Goal: Find specific fact: Find specific fact

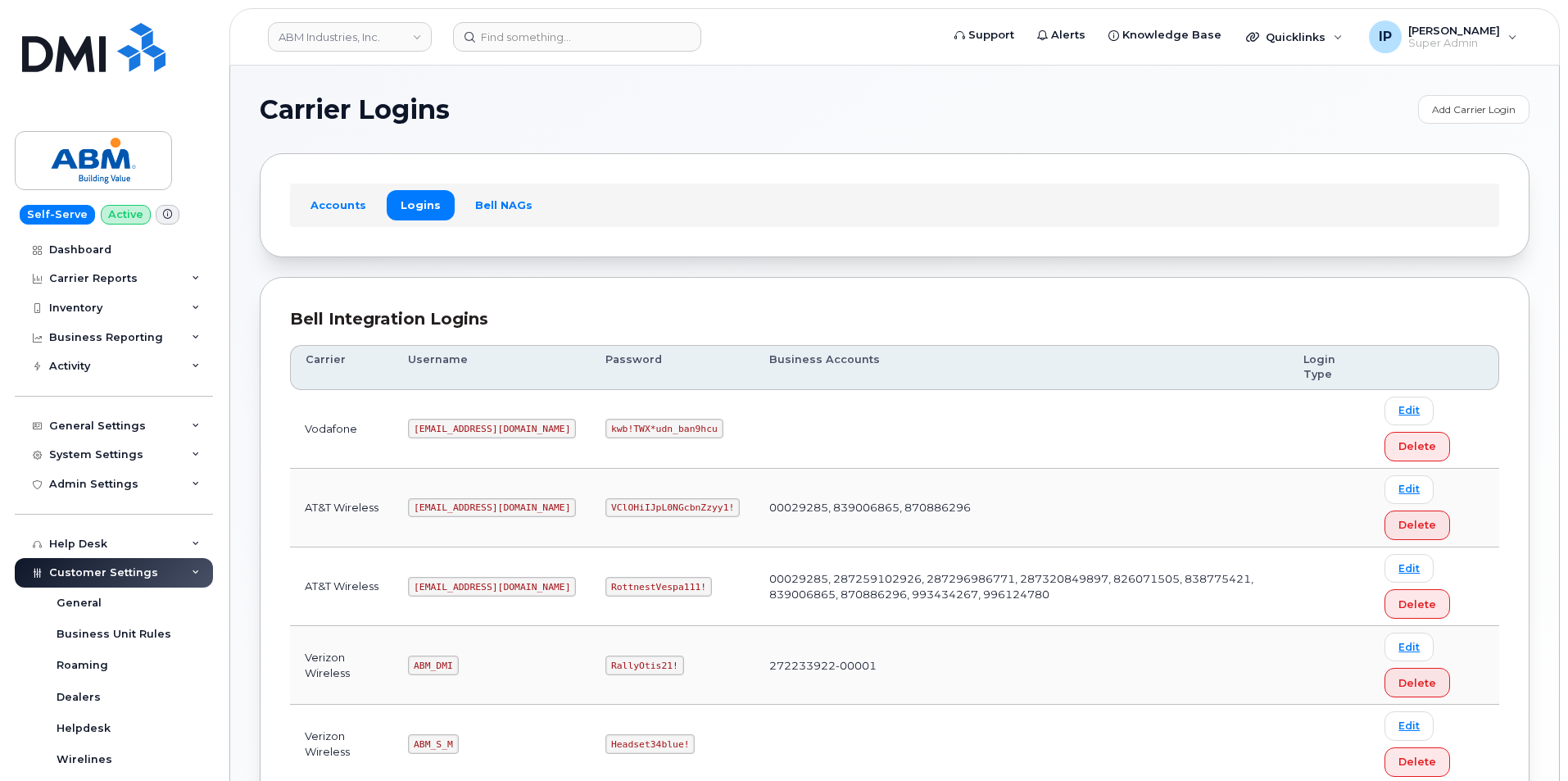
scroll to position [216, 0]
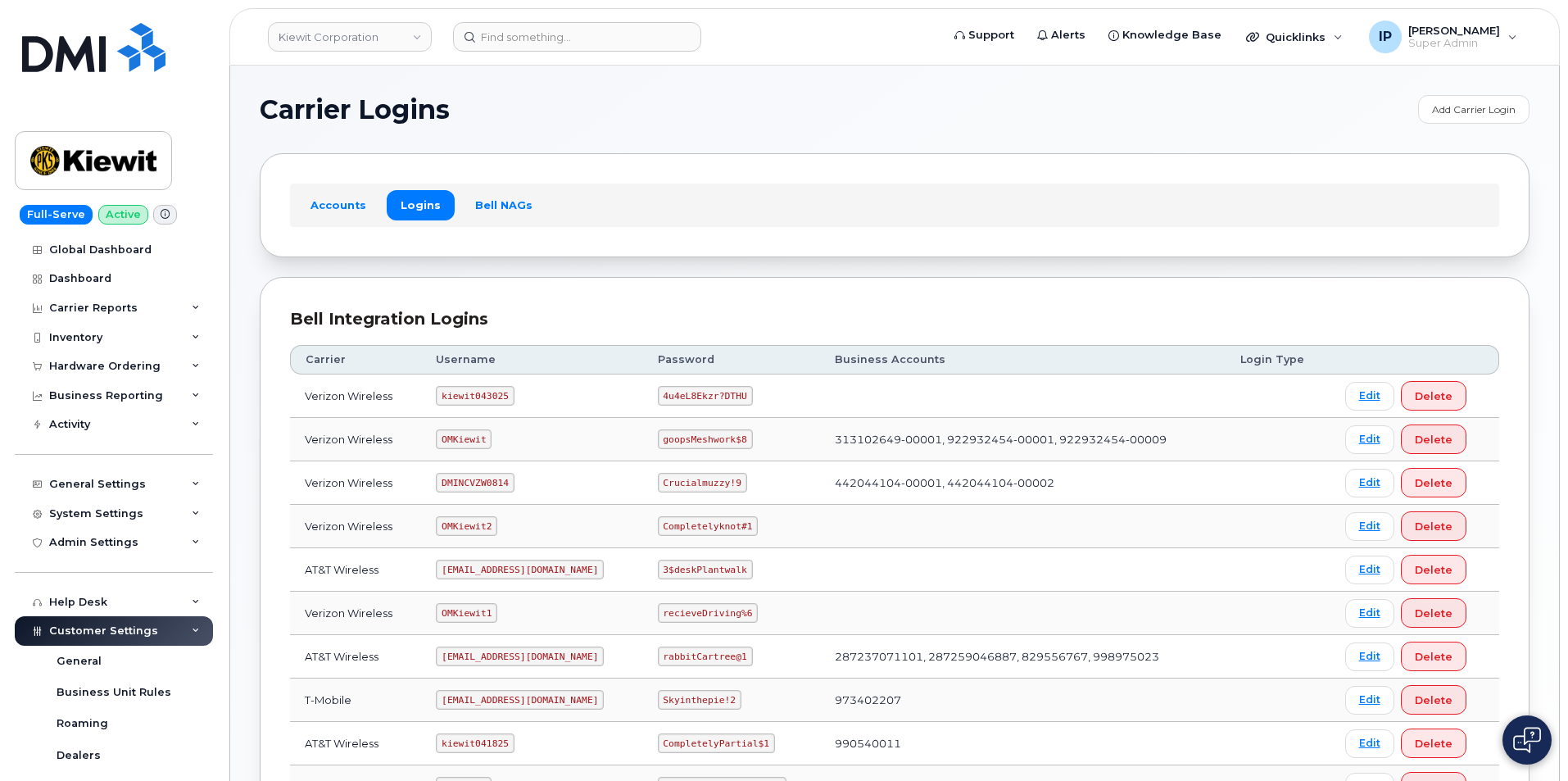
scroll to position [294, 0]
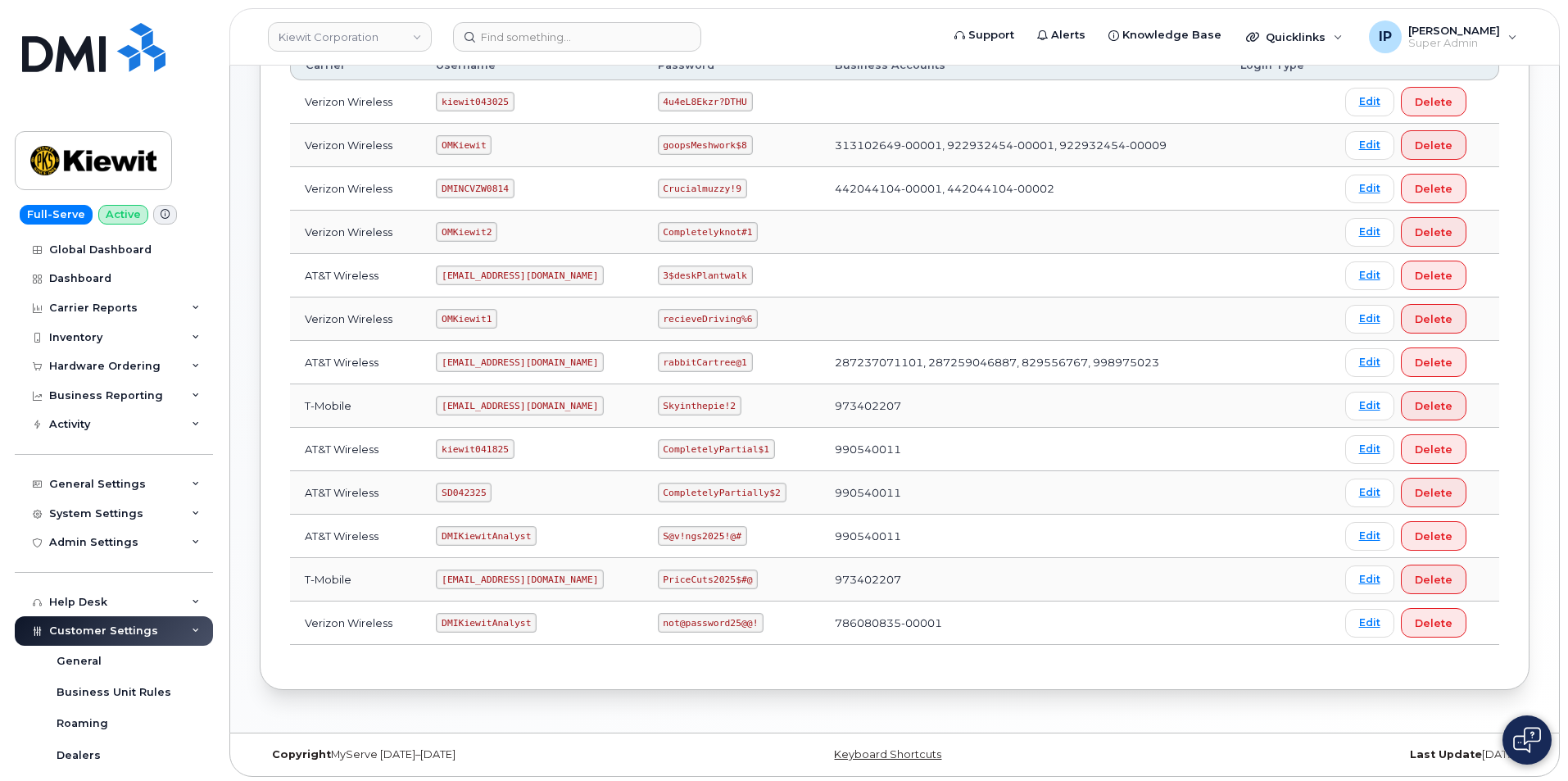
click at [484, 441] on code "kiewit041825" at bounding box center [474, 449] width 78 height 19
drag, startPoint x: 504, startPoint y: 446, endPoint x: 427, endPoint y: 446, distance: 77.0
click at [427, 446] on td "kiewit041825" at bounding box center [531, 449] width 221 height 44
copy code "kiewit041825"
drag, startPoint x: 765, startPoint y: 441, endPoint x: 651, endPoint y: 449, distance: 114.3
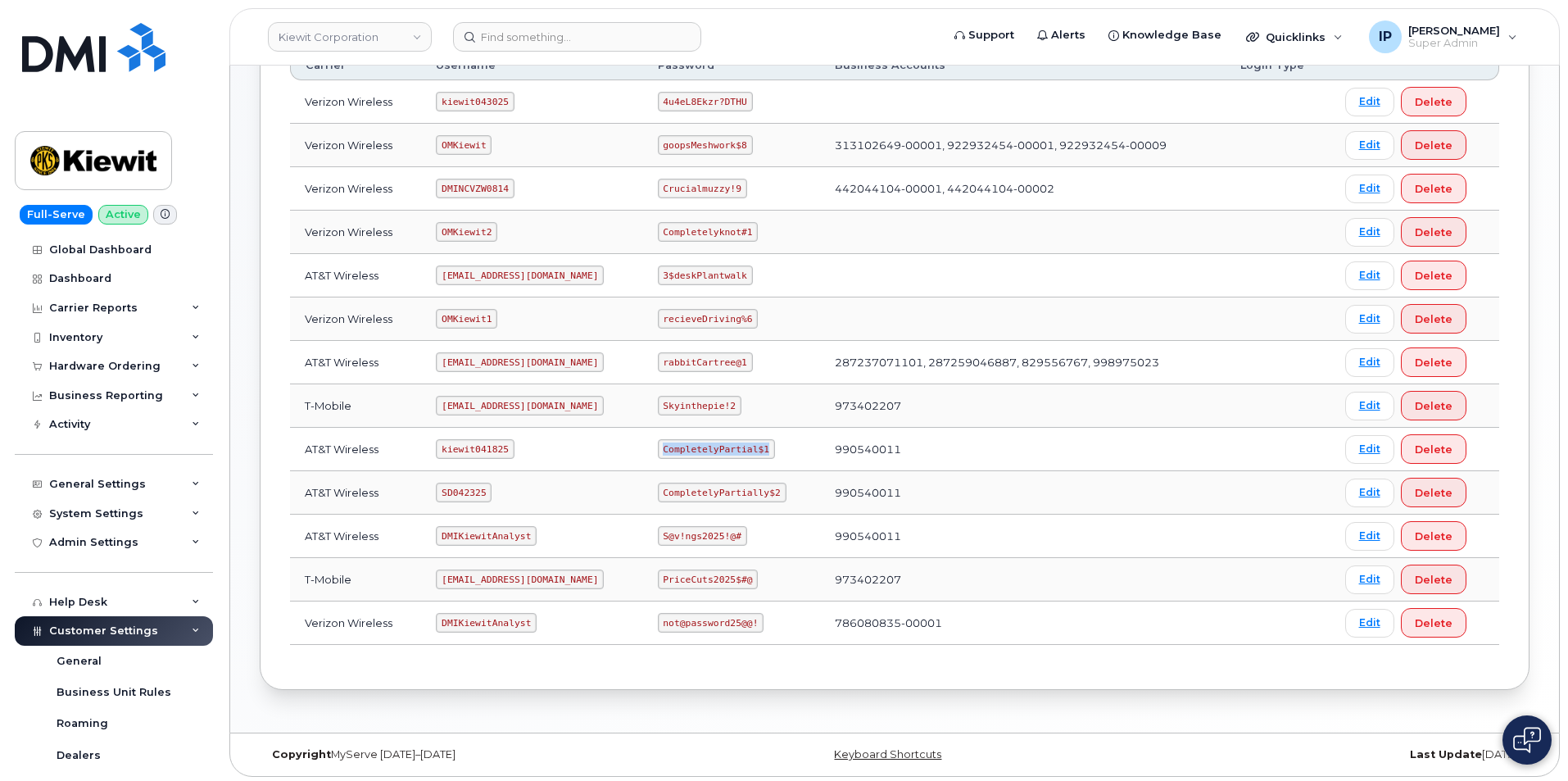
click at [651, 449] on td "CompletelyPartial$1" at bounding box center [731, 449] width 177 height 44
copy code "CompletelyPartial$1"
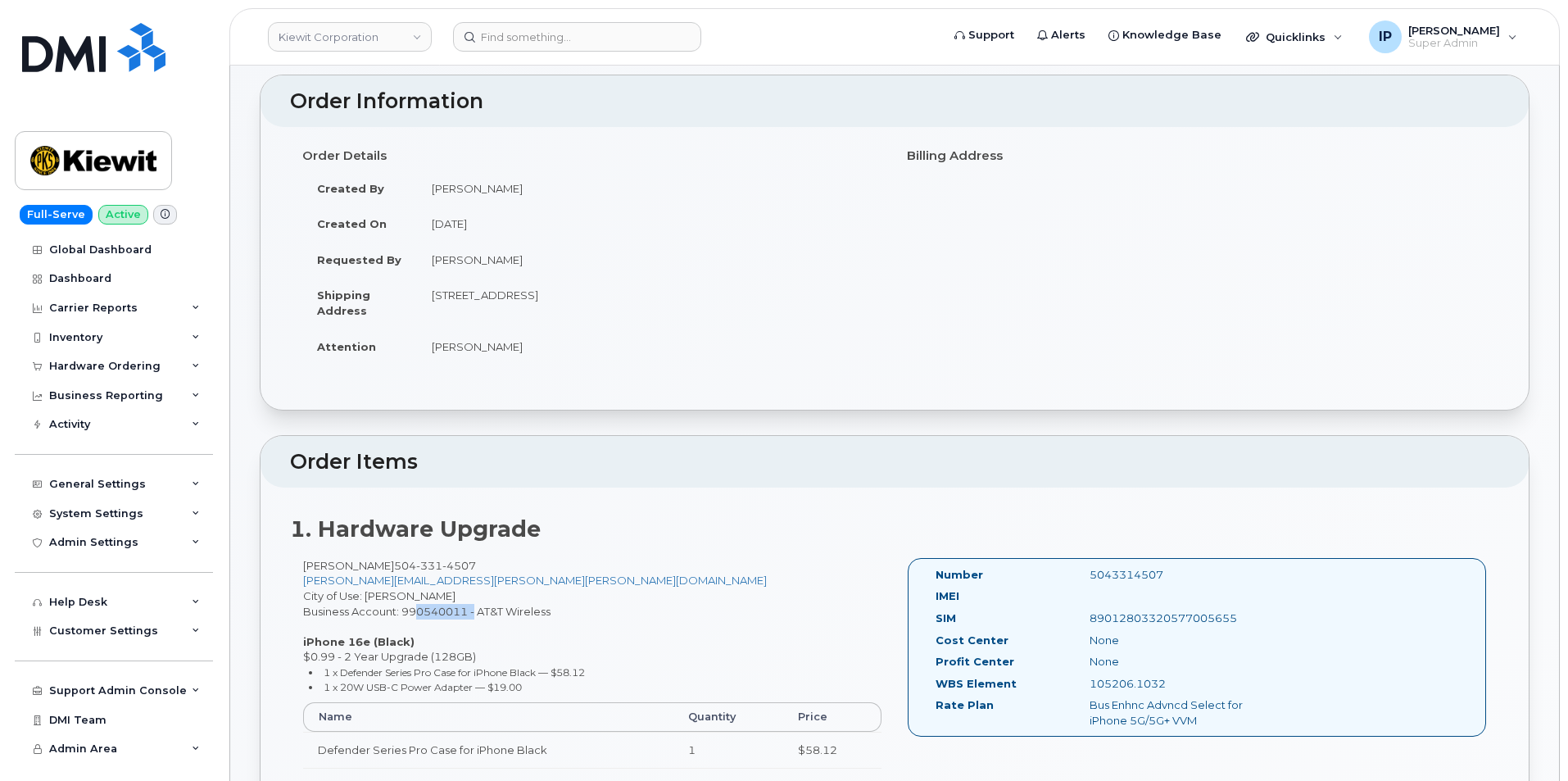
scroll to position [164, 0]
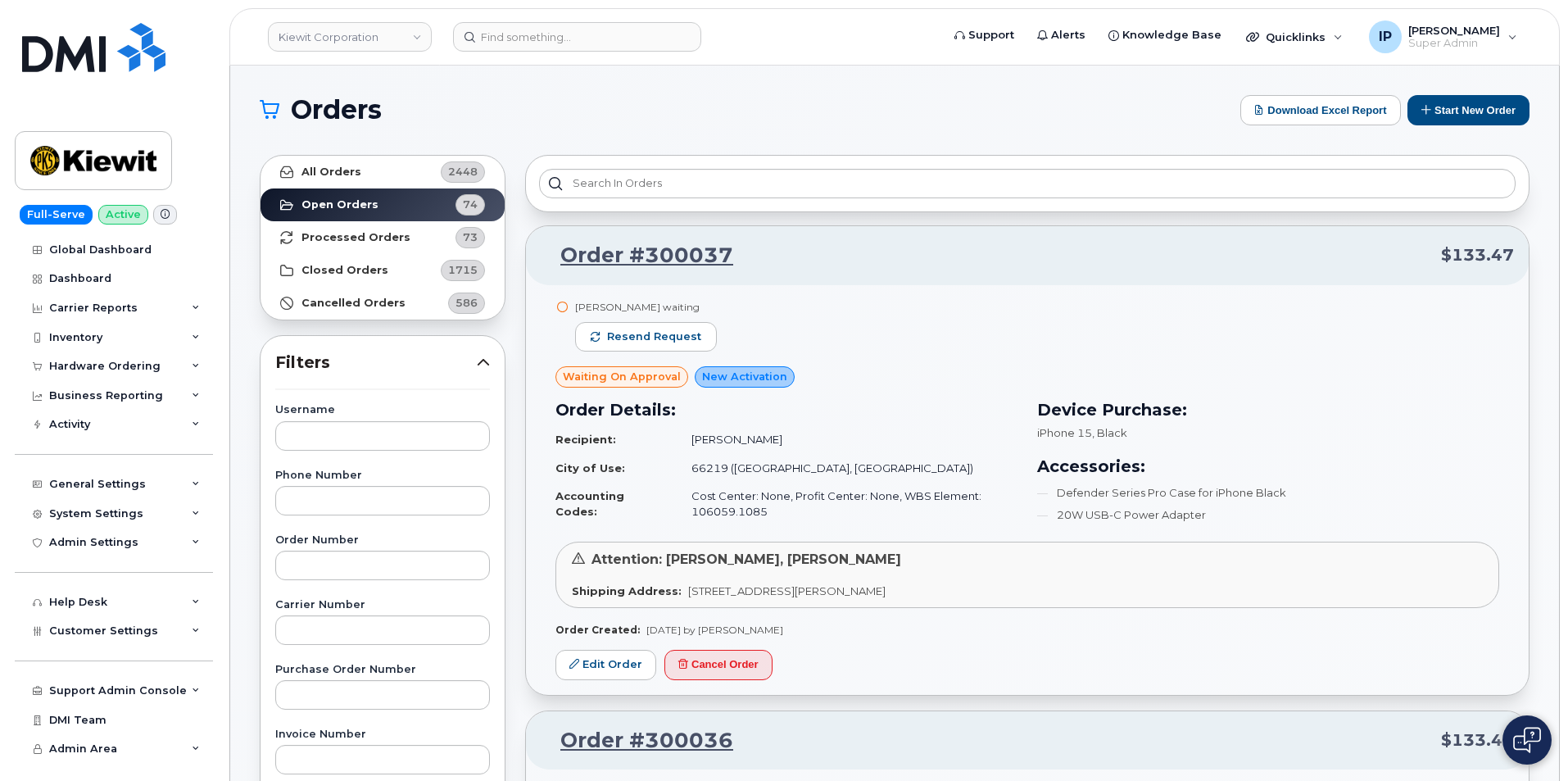
scroll to position [327, 0]
